Goal: Information Seeking & Learning: Learn about a topic

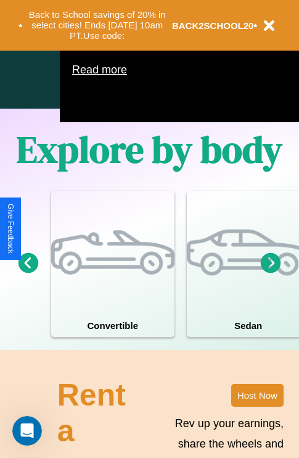
scroll to position [793, 0]
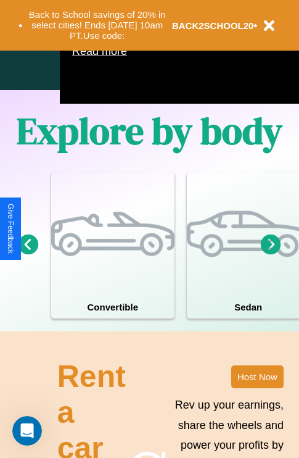
click at [271, 254] on icon at bounding box center [271, 244] width 20 height 20
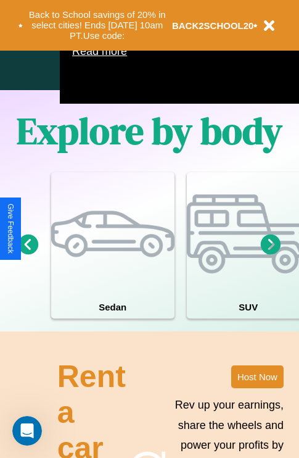
click at [28, 254] on icon at bounding box center [29, 244] width 20 height 20
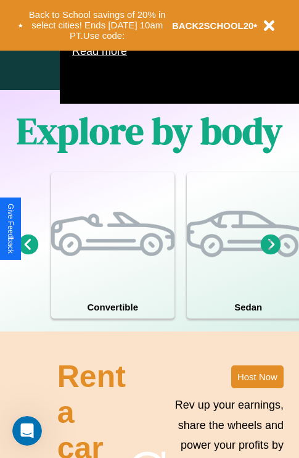
click at [28, 254] on icon at bounding box center [29, 244] width 20 height 20
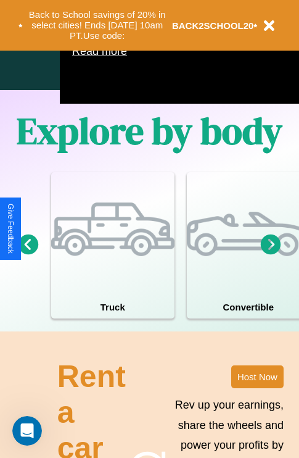
click at [28, 254] on icon at bounding box center [29, 244] width 20 height 20
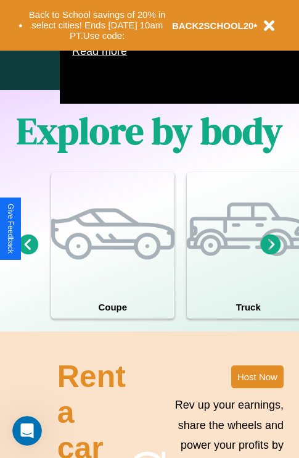
click at [28, 254] on icon at bounding box center [29, 244] width 20 height 20
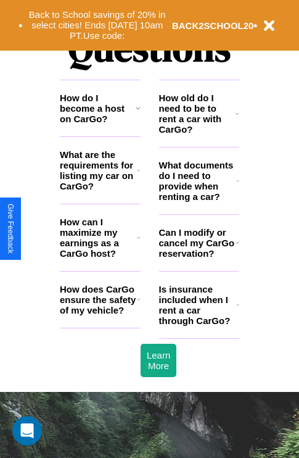
scroll to position [1494, 0]
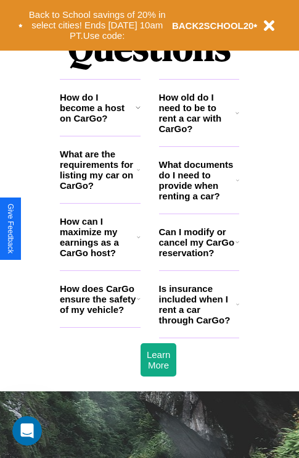
click at [100, 257] on h3 "How can I maximize my earnings as a CarGo host?" at bounding box center [98, 237] width 77 height 42
click at [237, 118] on icon at bounding box center [238, 113] width 4 height 10
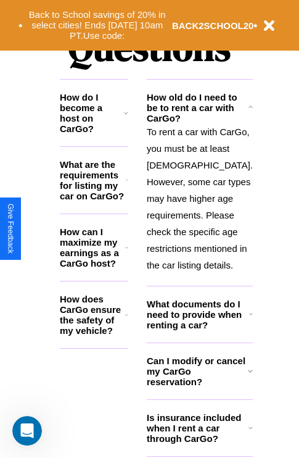
click at [199, 330] on h3 "What documents do I need to provide when renting a car?" at bounding box center [198, 314] width 102 height 31
click at [128, 118] on icon at bounding box center [126, 113] width 4 height 10
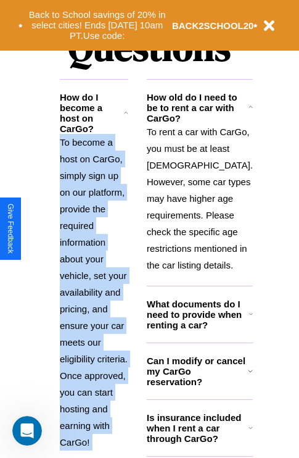
click at [100, 260] on p "To become a host on CarGo, simply sign up on our platform, provide the required…" at bounding box center [94, 292] width 68 height 316
